Goal: Answer question/provide support: Share knowledge or assist other users

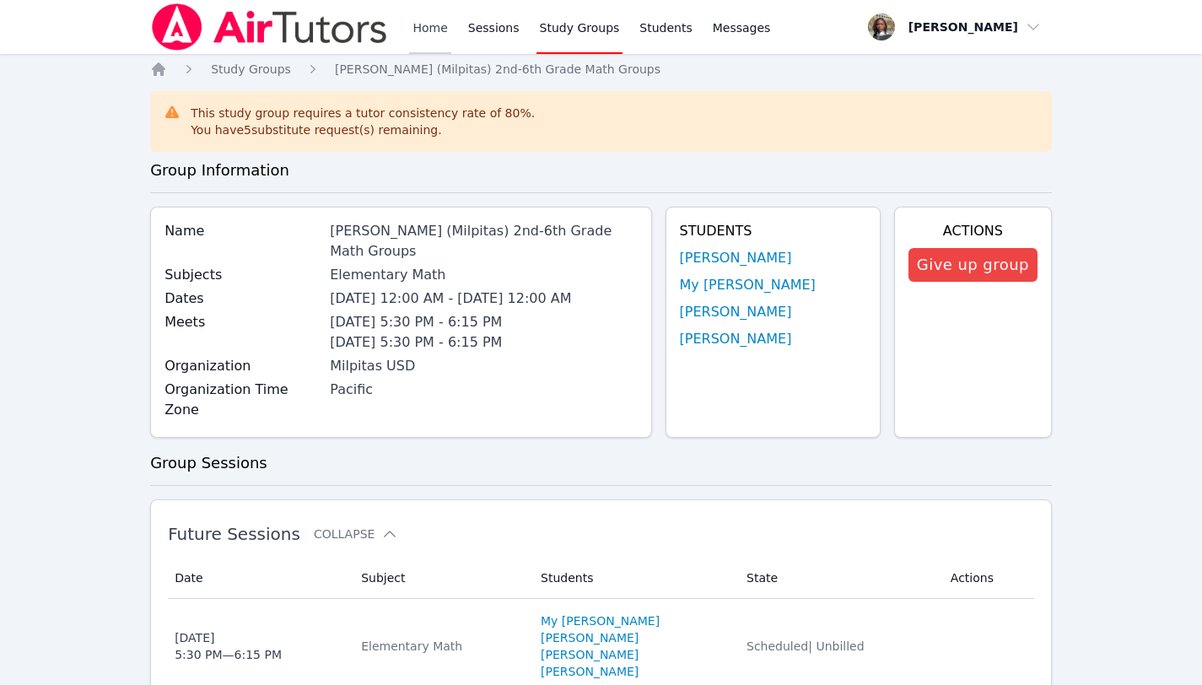
click at [428, 32] on link "Home" at bounding box center [429, 27] width 41 height 54
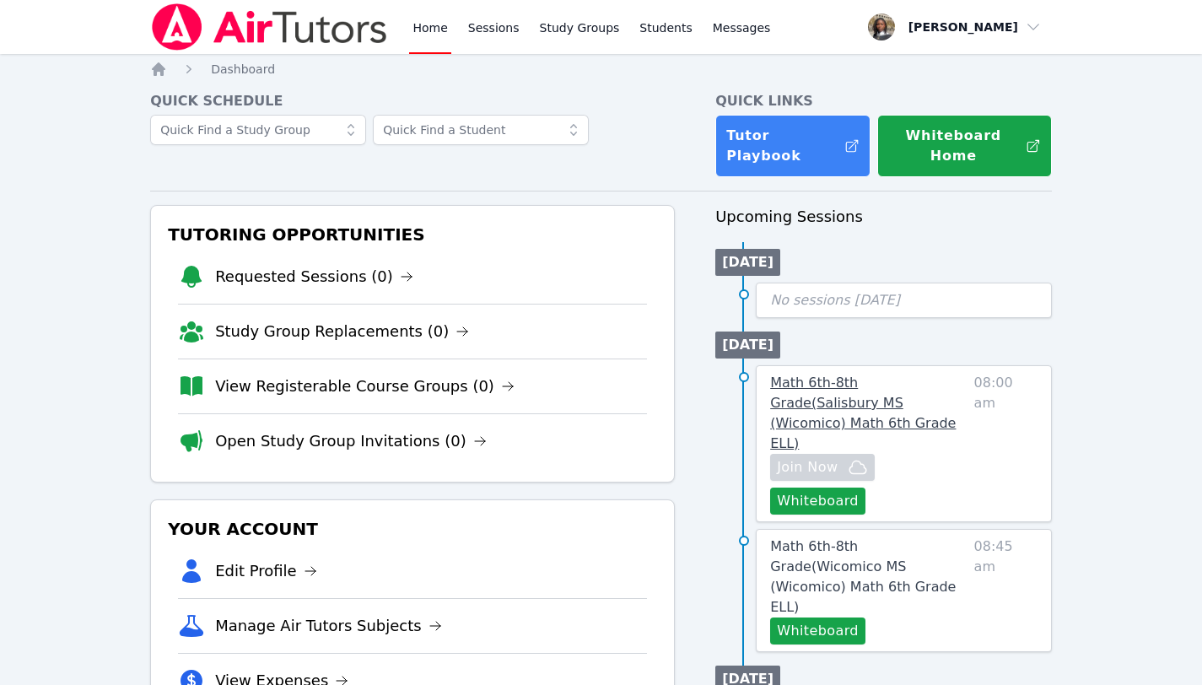
click at [922, 374] on span "Math 6th-8th Grade ( [PERSON_NAME][GEOGRAPHIC_DATA] (Wicomico) Math 6th Grade E…" at bounding box center [863, 412] width 186 height 77
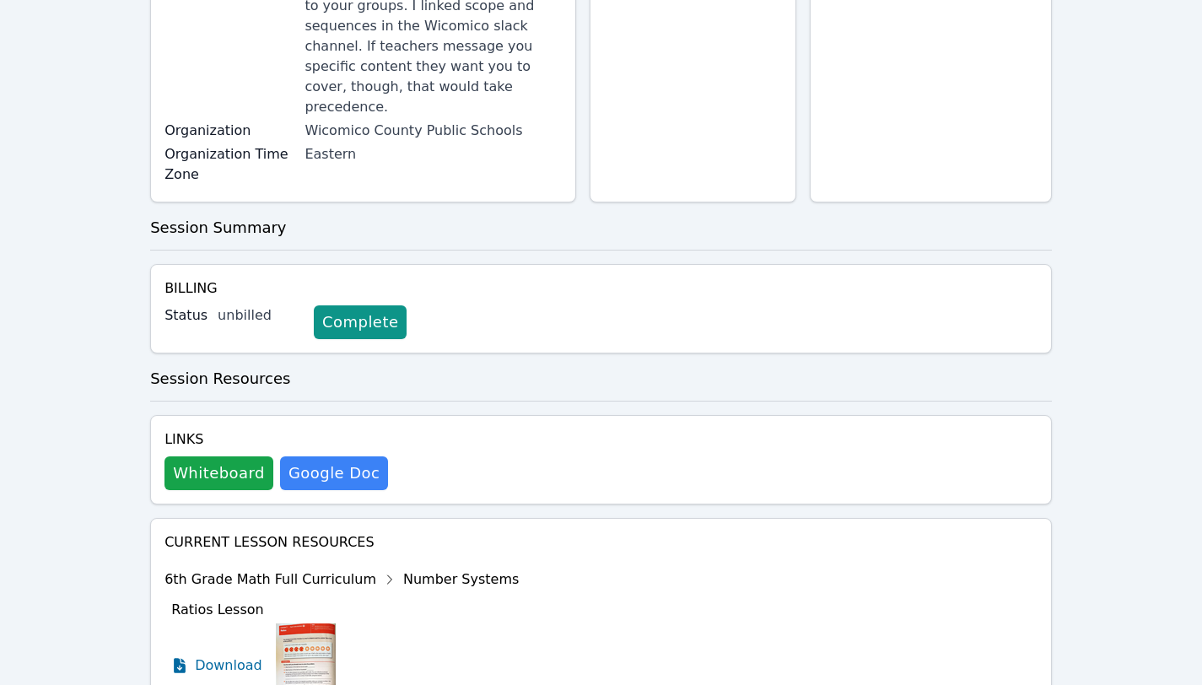
scroll to position [357, 0]
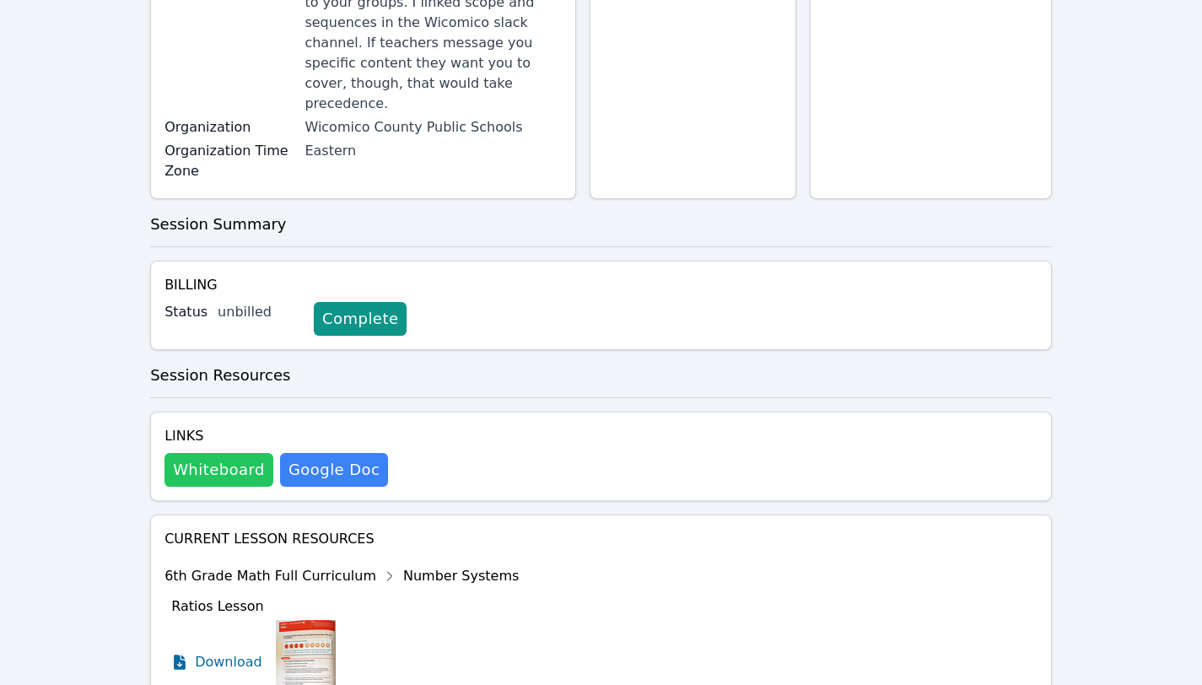
click at [218, 453] on button "Whiteboard" at bounding box center [218, 470] width 109 height 34
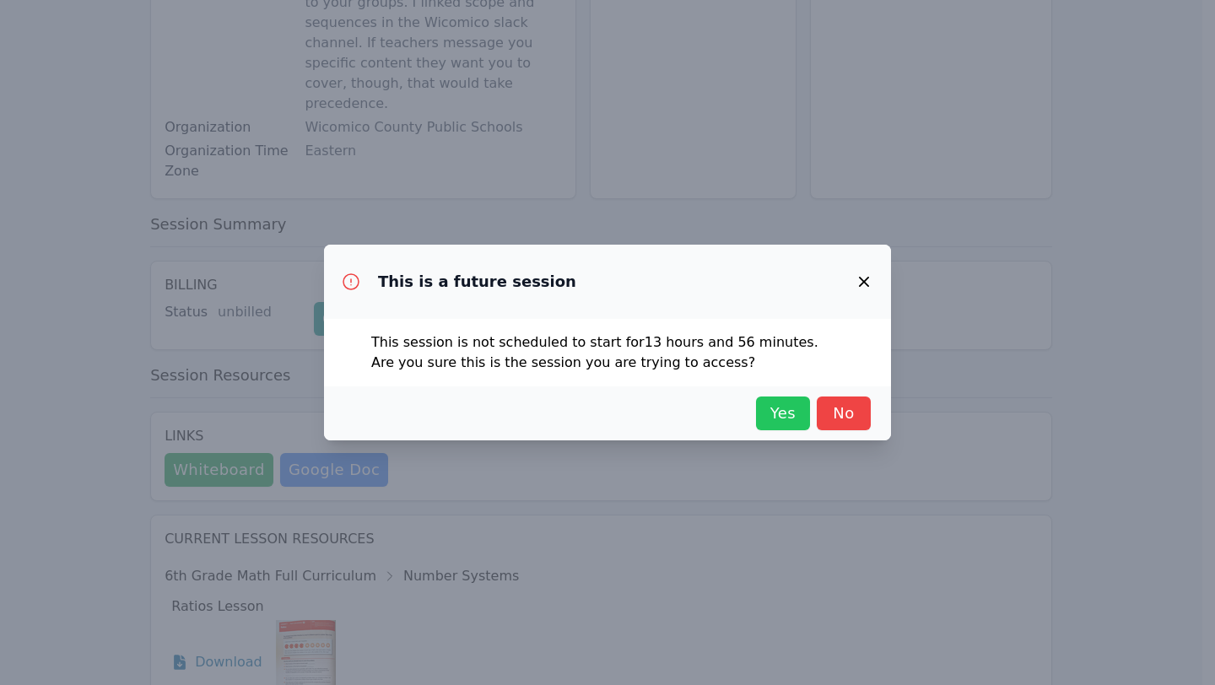
click at [795, 410] on span "Yes" at bounding box center [782, 413] width 37 height 24
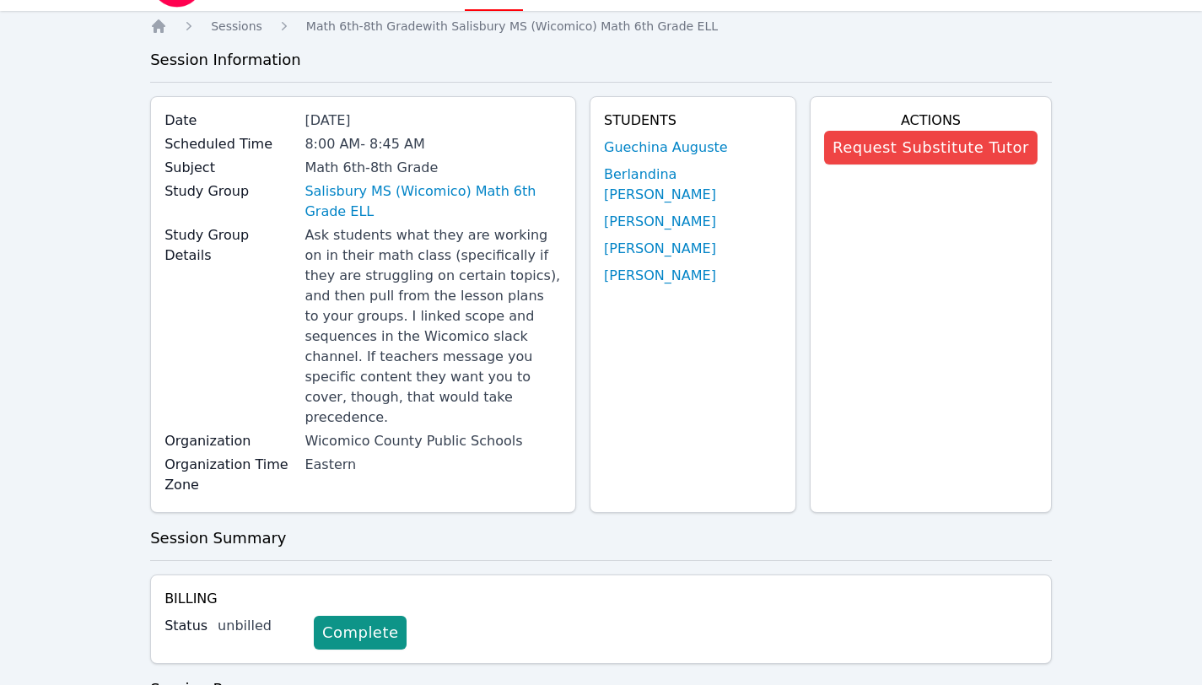
scroll to position [0, 0]
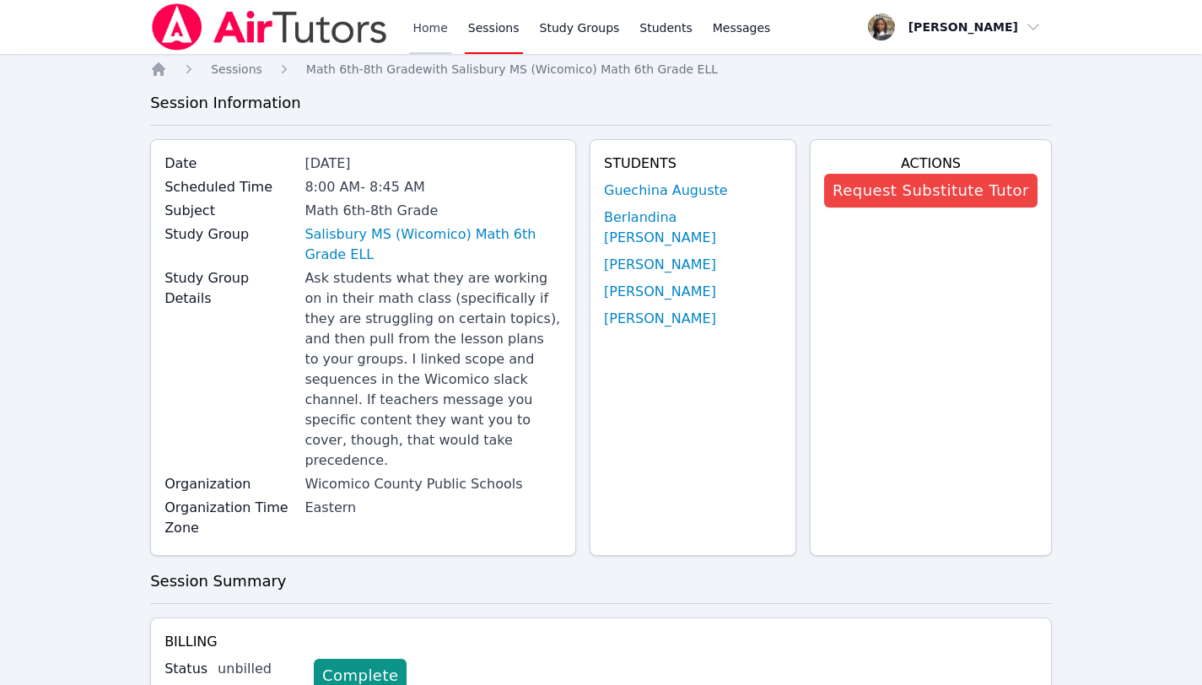
click at [423, 24] on link "Home" at bounding box center [429, 27] width 41 height 54
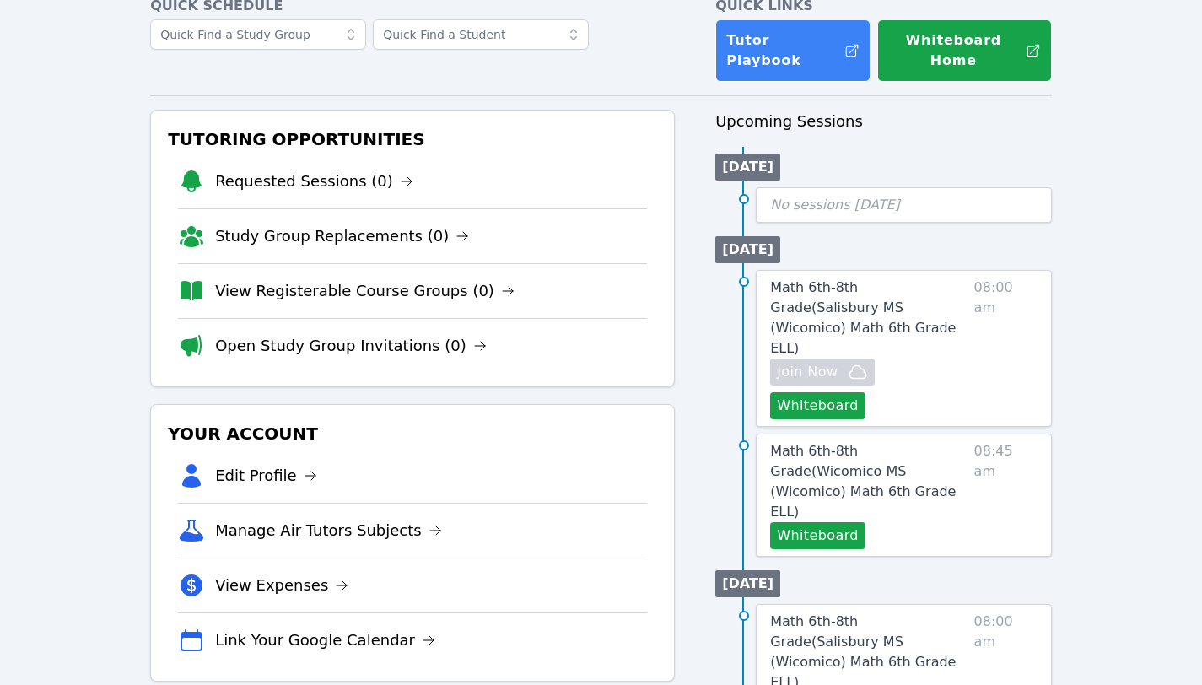
scroll to position [109, 0]
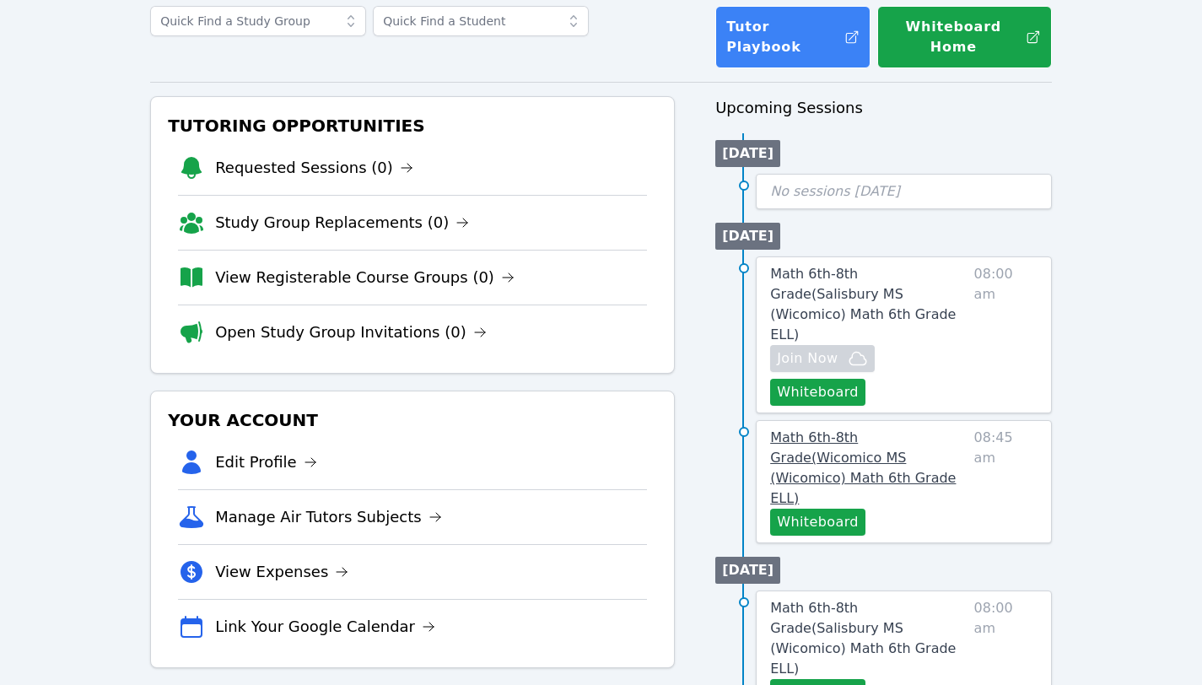
click at [859, 429] on span "Math 6th-8th Grade ( Wicomico MS (Wicomico) Math 6th Grade ELL )" at bounding box center [863, 467] width 186 height 77
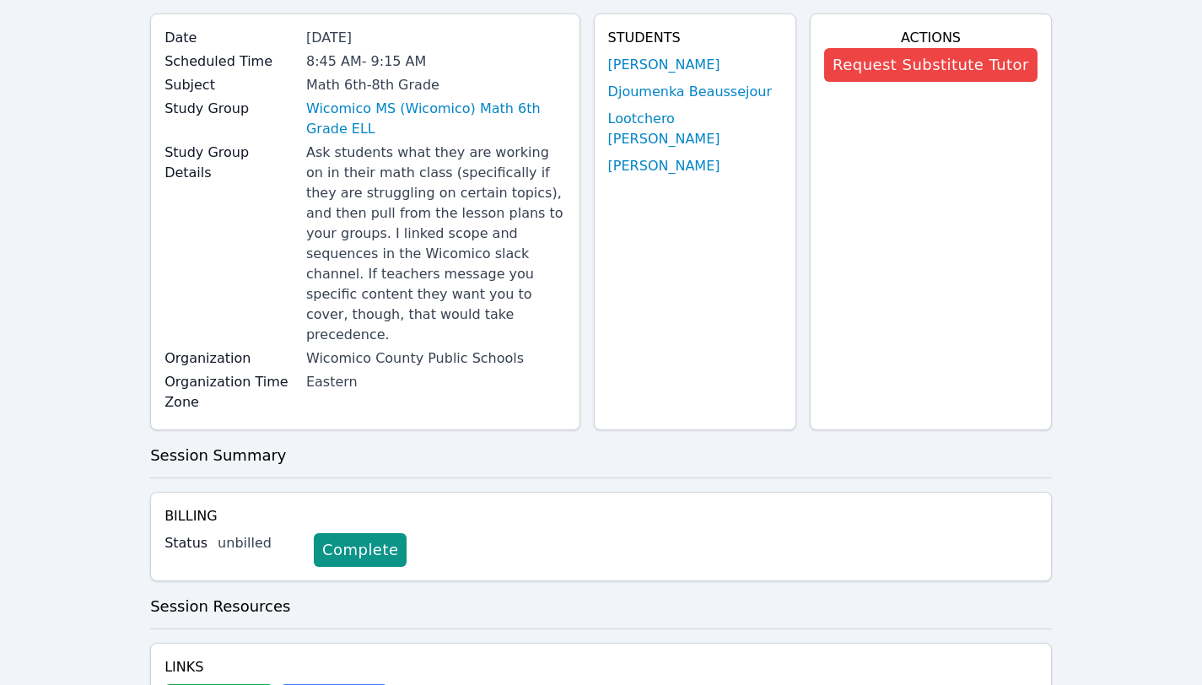
scroll to position [141, 0]
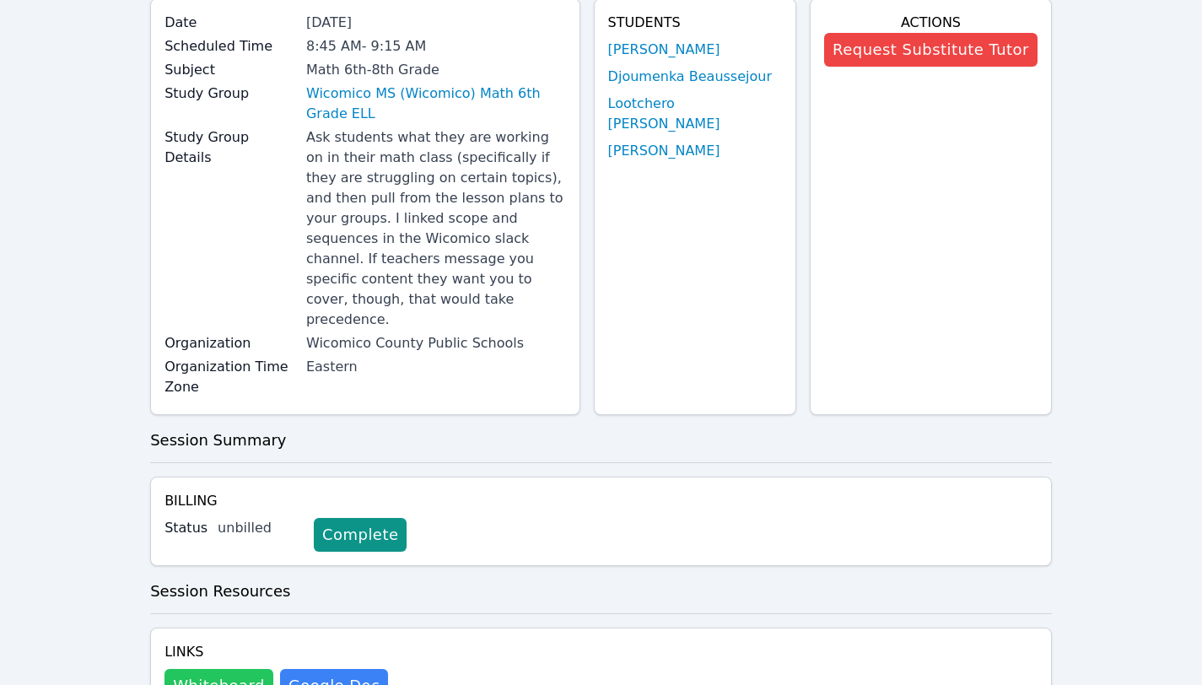
click at [241, 669] on button "Whiteboard" at bounding box center [218, 686] width 109 height 34
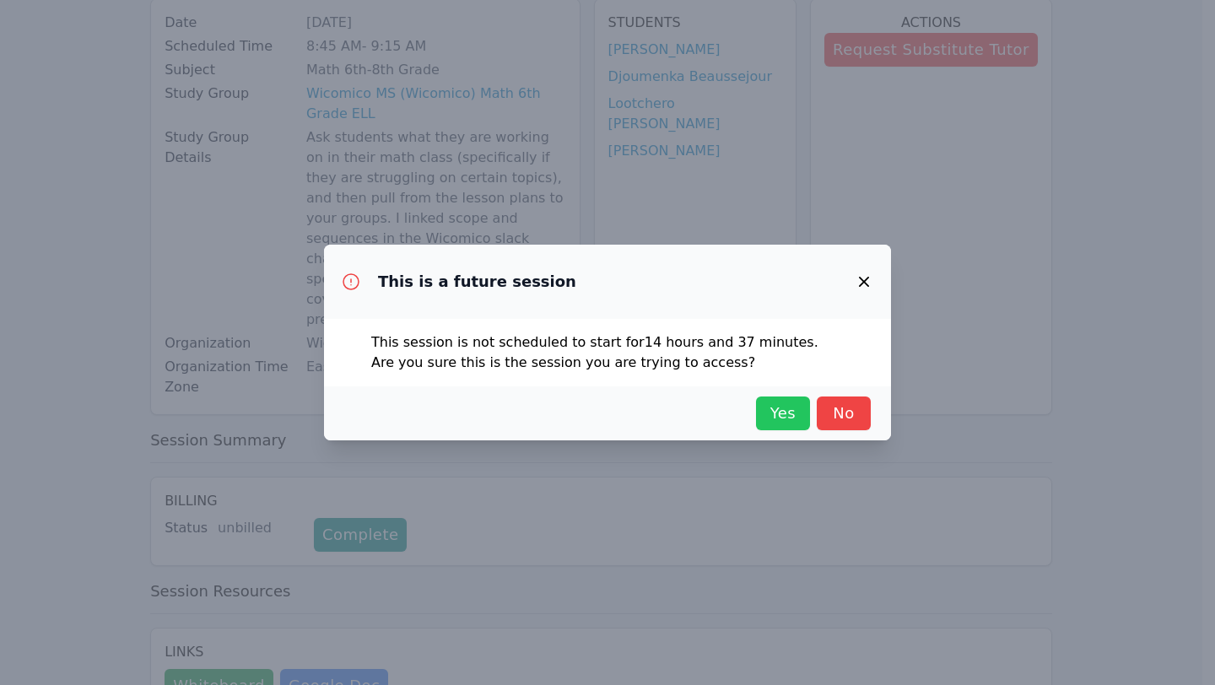
click at [773, 417] on span "Yes" at bounding box center [782, 413] width 37 height 24
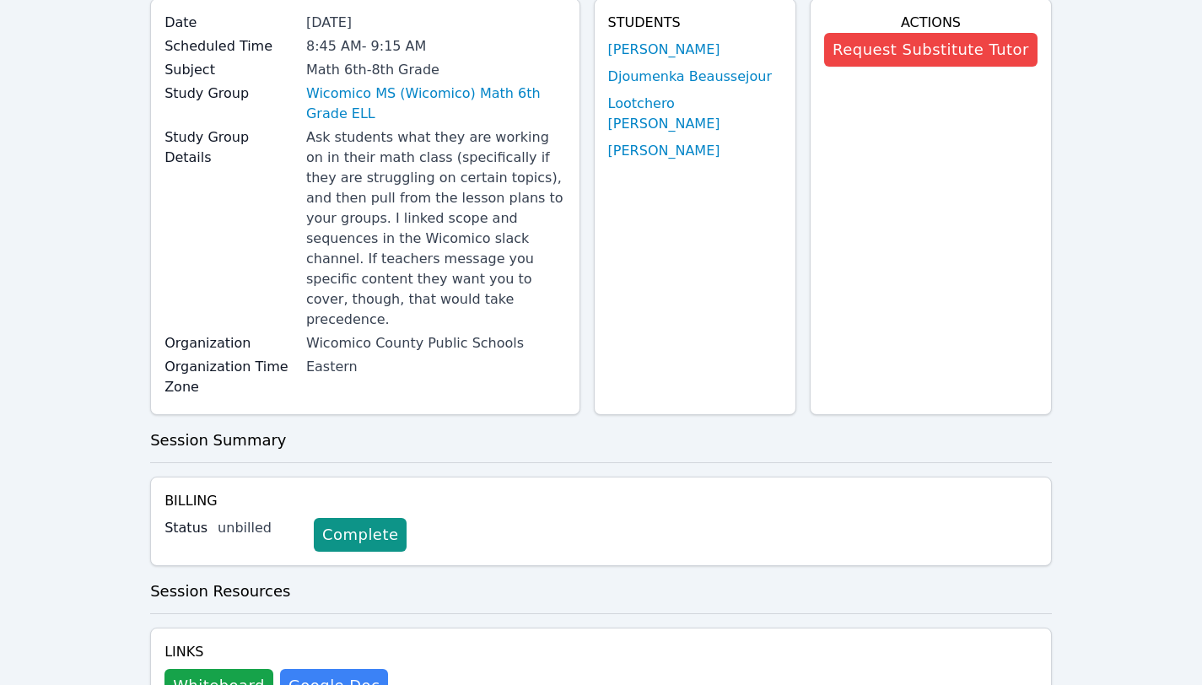
scroll to position [0, 0]
